Goal: Transaction & Acquisition: Purchase product/service

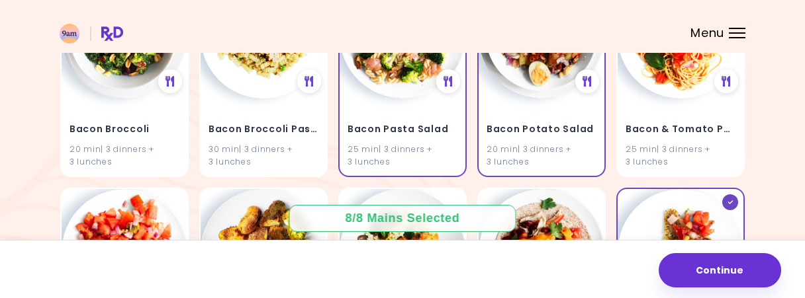
scroll to position [868, 0]
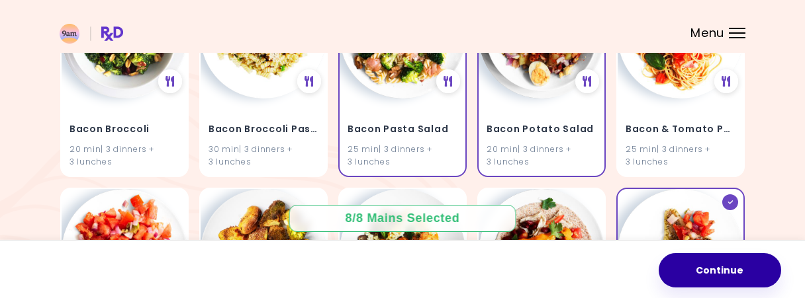
click at [705, 285] on button "Continue" at bounding box center [719, 270] width 122 height 34
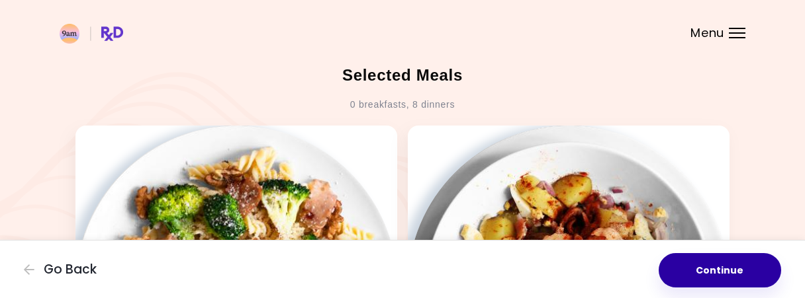
click at [704, 274] on button "Continue" at bounding box center [719, 270] width 122 height 34
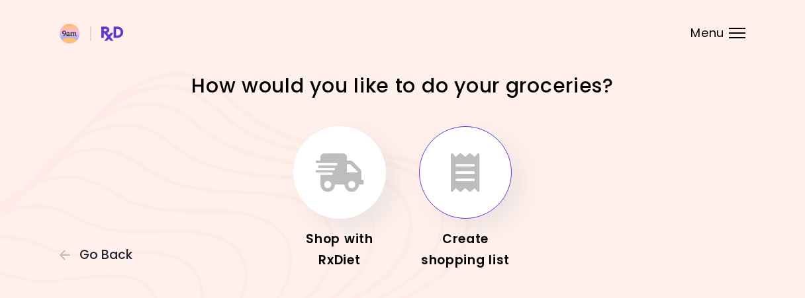
click at [465, 181] on icon "button" at bounding box center [465, 173] width 29 height 38
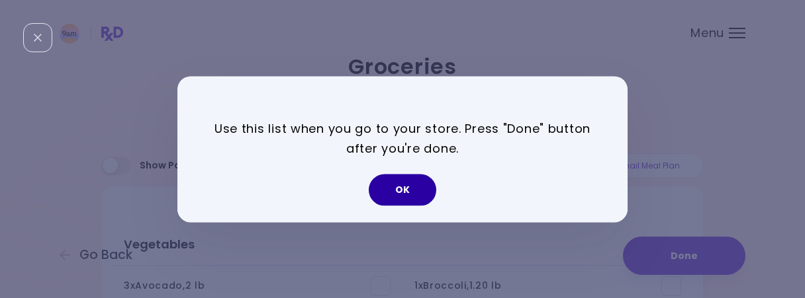
click at [400, 187] on button "OK" at bounding box center [402, 190] width 67 height 32
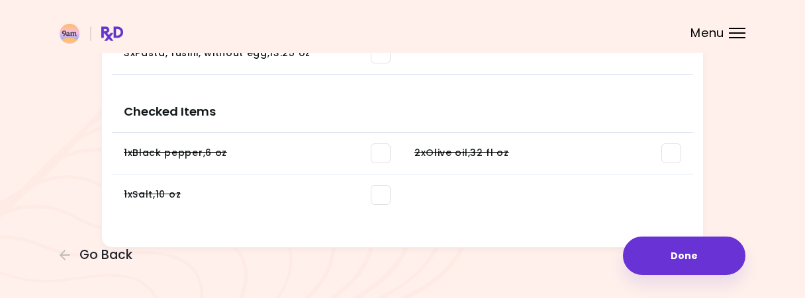
scroll to position [741, 0]
